Goal: Information Seeking & Learning: Find specific page/section

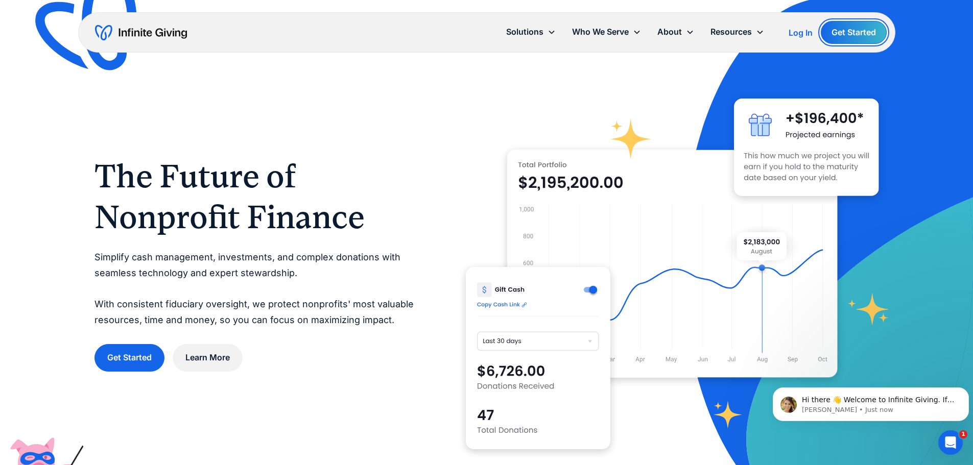
click at [866, 29] on link "Get Started" at bounding box center [854, 32] width 66 height 23
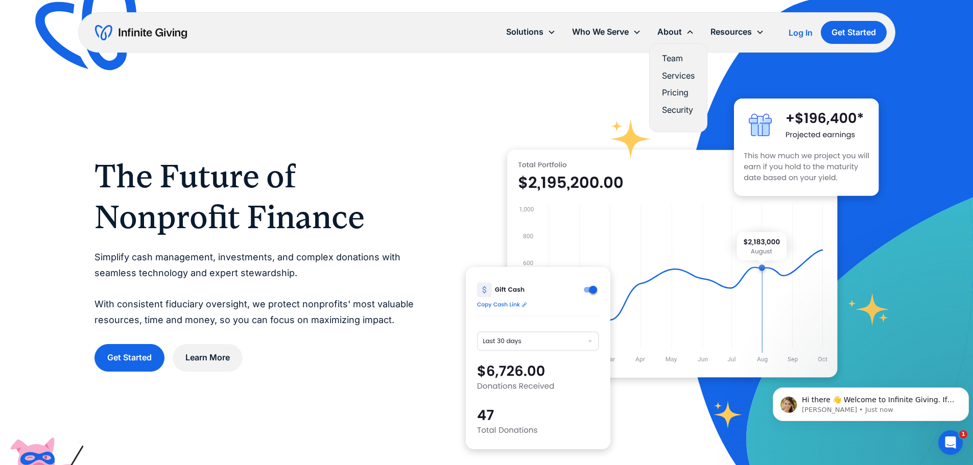
click at [676, 91] on link "Pricing" at bounding box center [678, 93] width 33 height 14
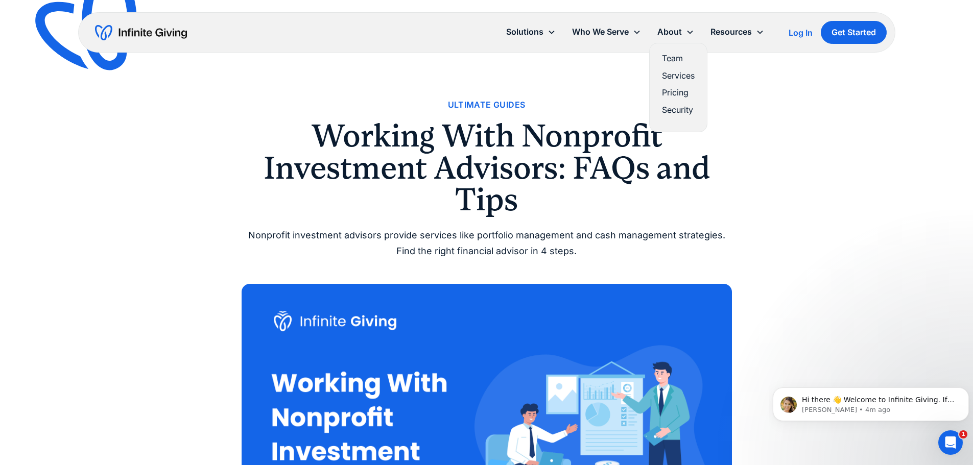
click at [678, 92] on link "Pricing" at bounding box center [678, 93] width 33 height 14
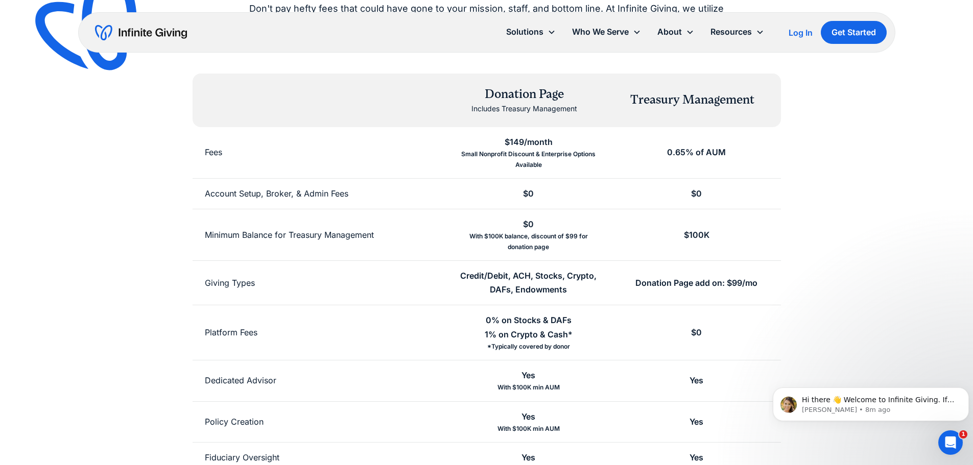
scroll to position [204, 0]
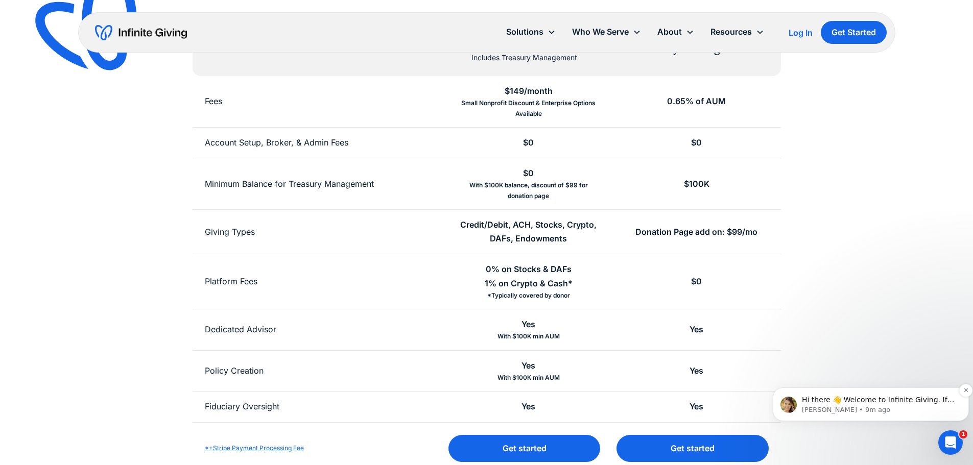
click at [858, 403] on p "Hi there 👋 Welcome to Infinite Giving. If you have any questions, just reply to…" at bounding box center [879, 400] width 154 height 10
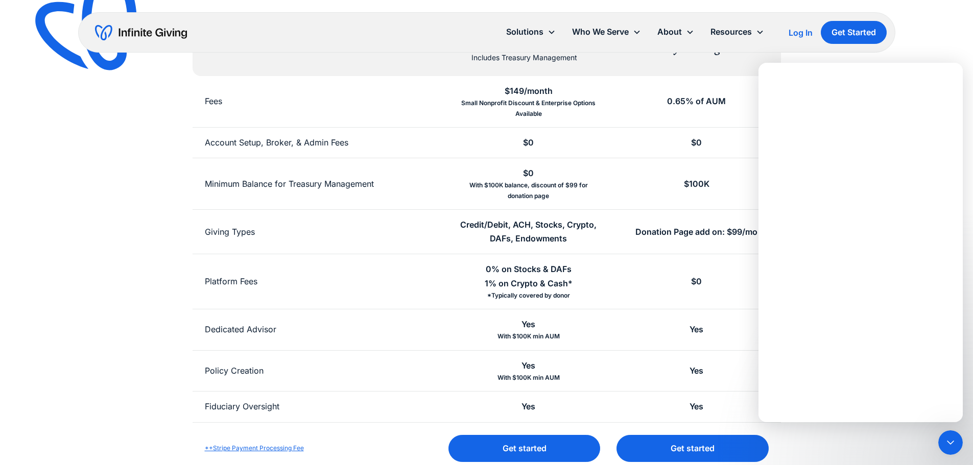
scroll to position [0, 0]
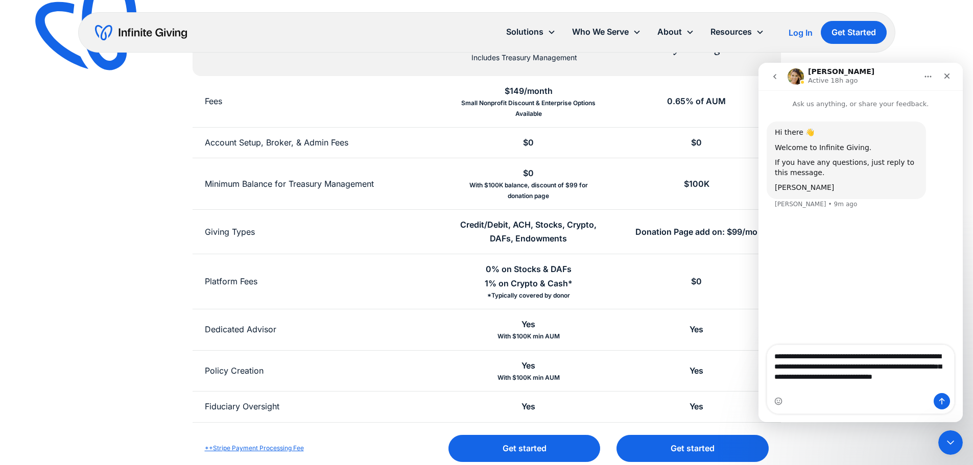
type textarea "**********"
click at [942, 407] on button "Send a message…" at bounding box center [942, 401] width 16 height 16
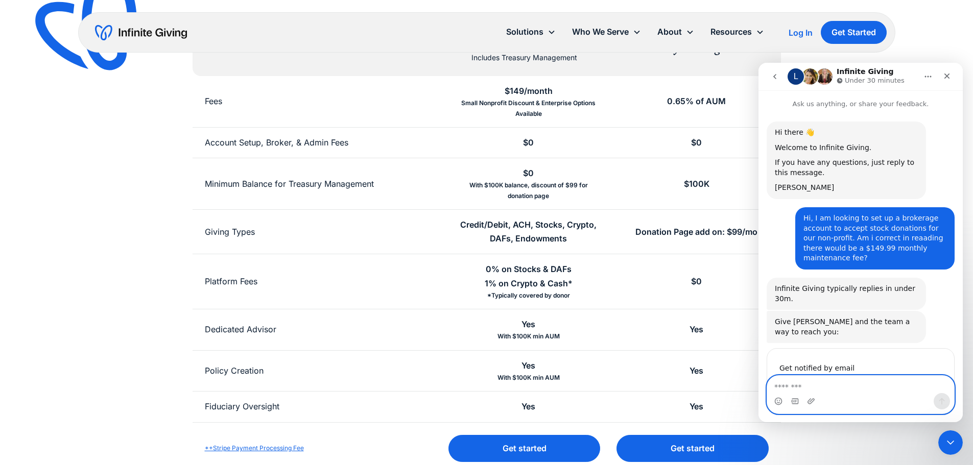
scroll to position [59, 0]
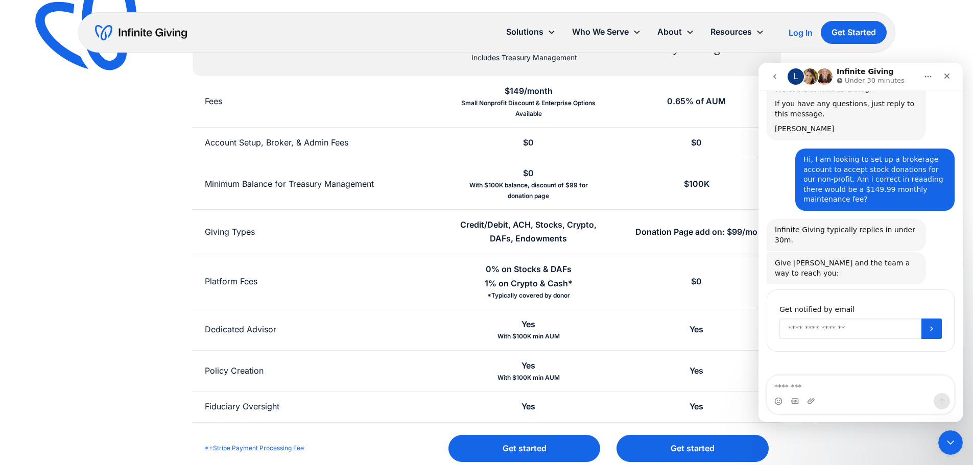
click at [868, 319] on input "Enter your email" at bounding box center [850, 329] width 142 height 20
type input "**********"
click at [928, 325] on icon "Submit" at bounding box center [932, 329] width 8 height 8
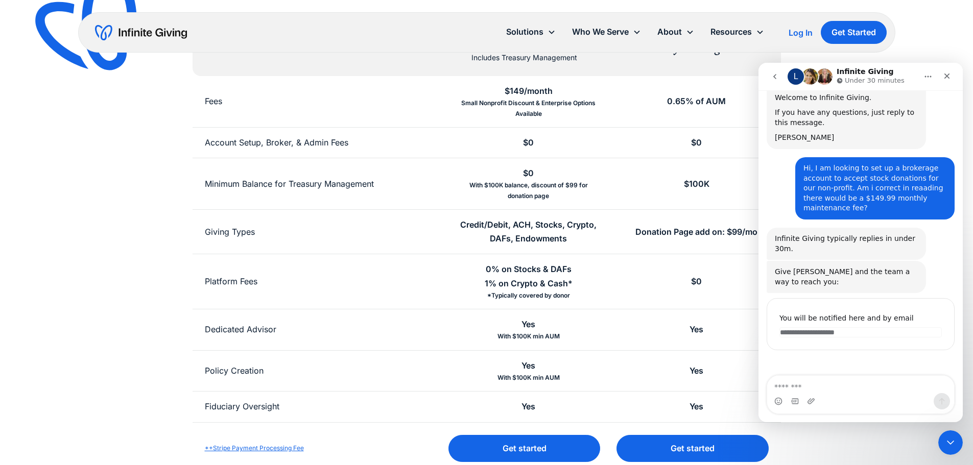
scroll to position [49, 0]
click at [102, 198] on div "Simple, transparent pricing Don't pay hefty fees that could have gone to your m…" at bounding box center [486, 184] width 785 height 581
